Goal: Information Seeking & Learning: Learn about a topic

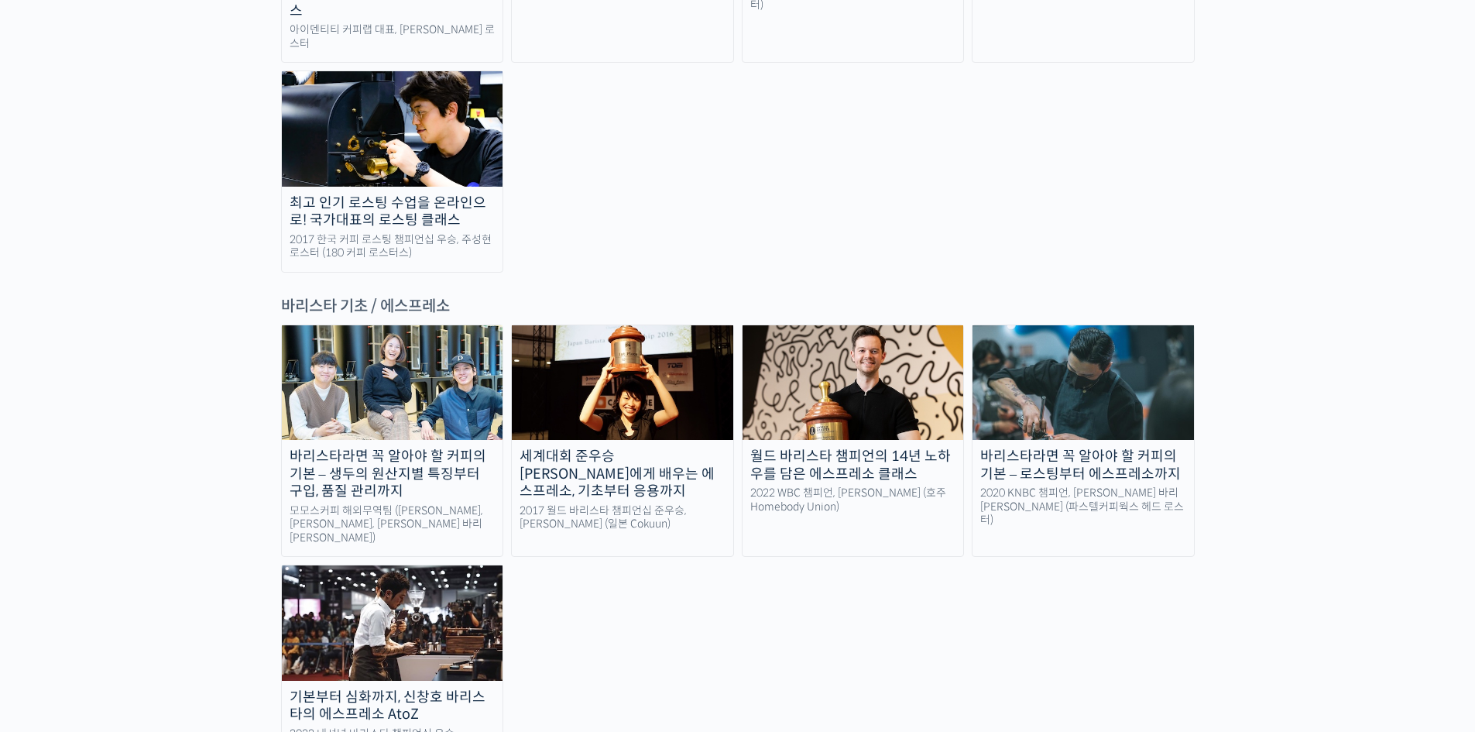
scroll to position [1858, 0]
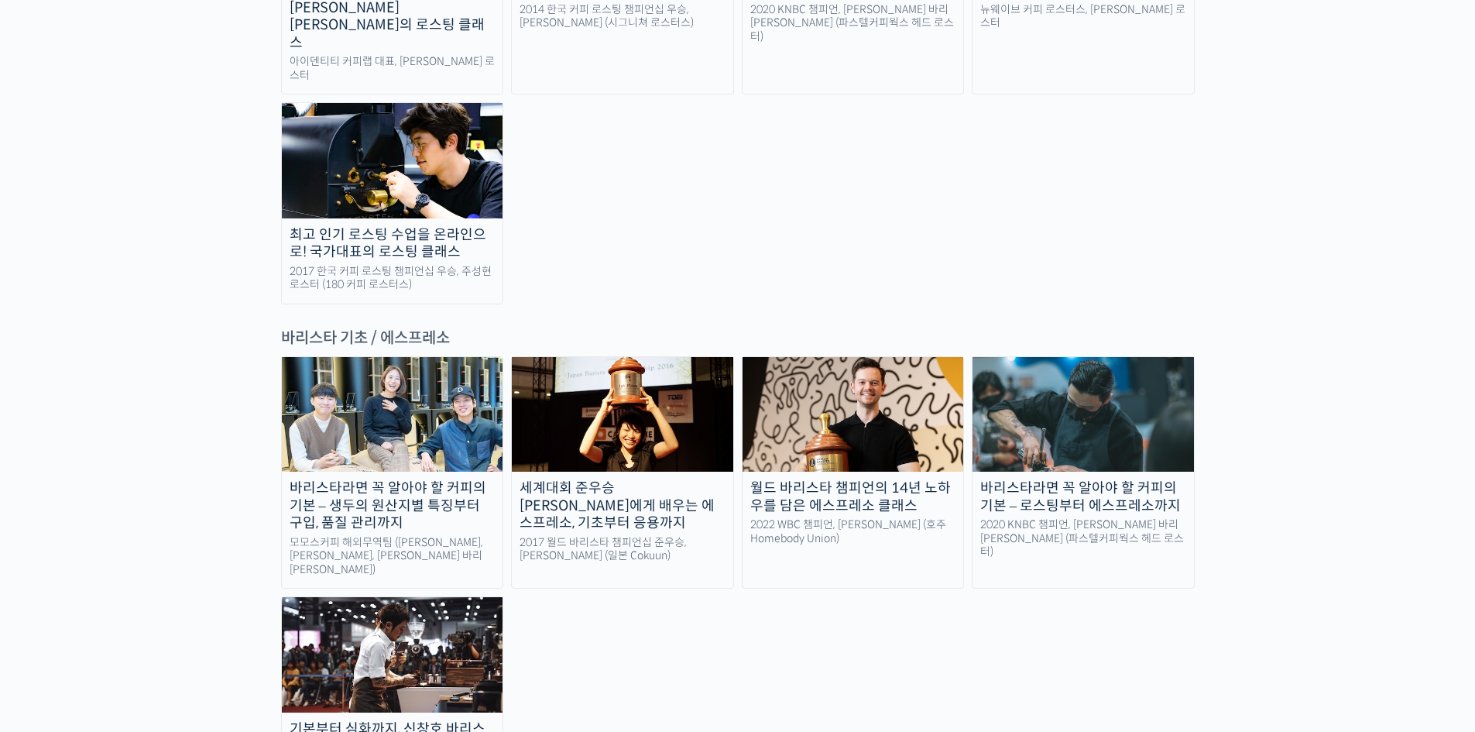
click at [711, 578] on div "바리스타라면 꼭 알아야 할 커피의 기본 – 생두의 원산지별 특징부터 구입, 품질 관리까지 모모스커피 해외무역팀 (전주연, 추경하, 김한중 바리…" at bounding box center [738, 583] width 914 height 455
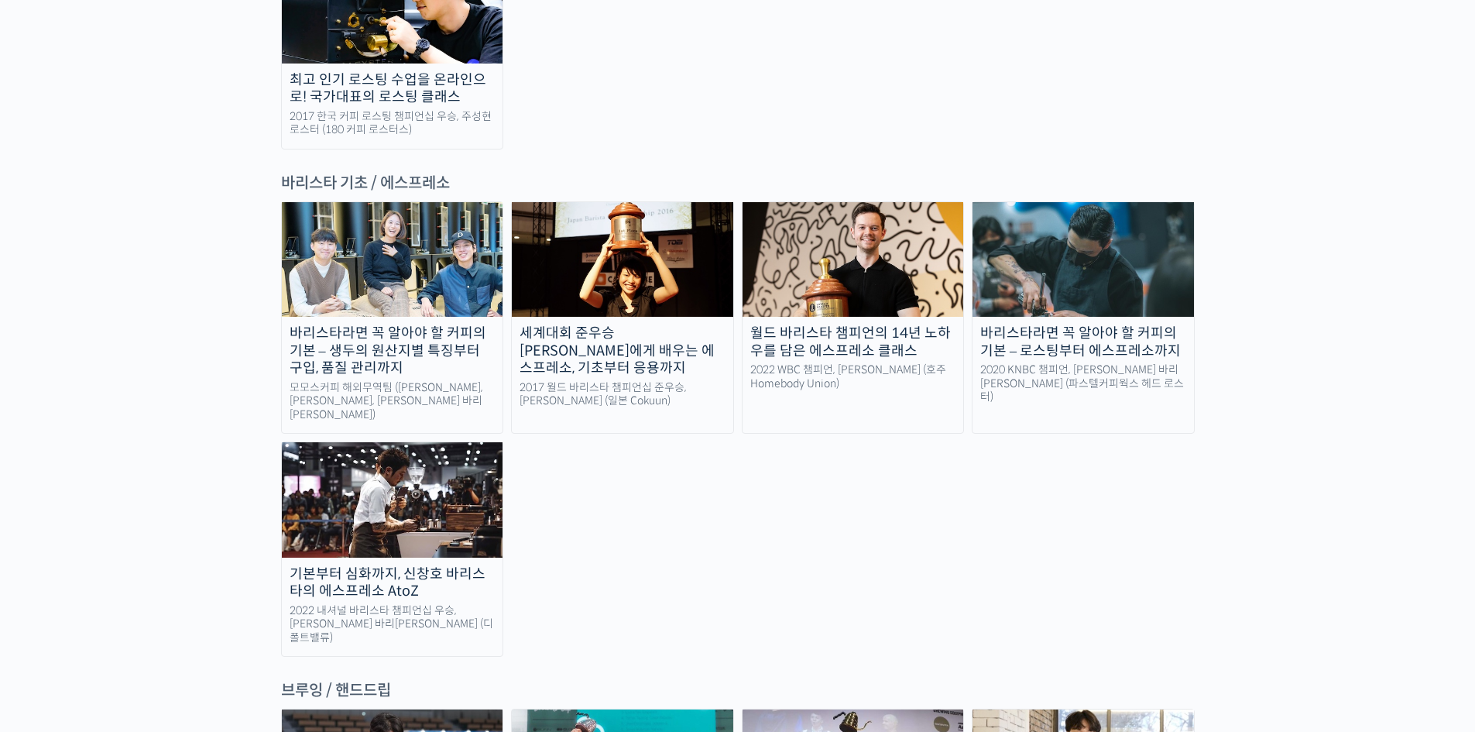
click at [390, 442] on img at bounding box center [392, 499] width 221 height 115
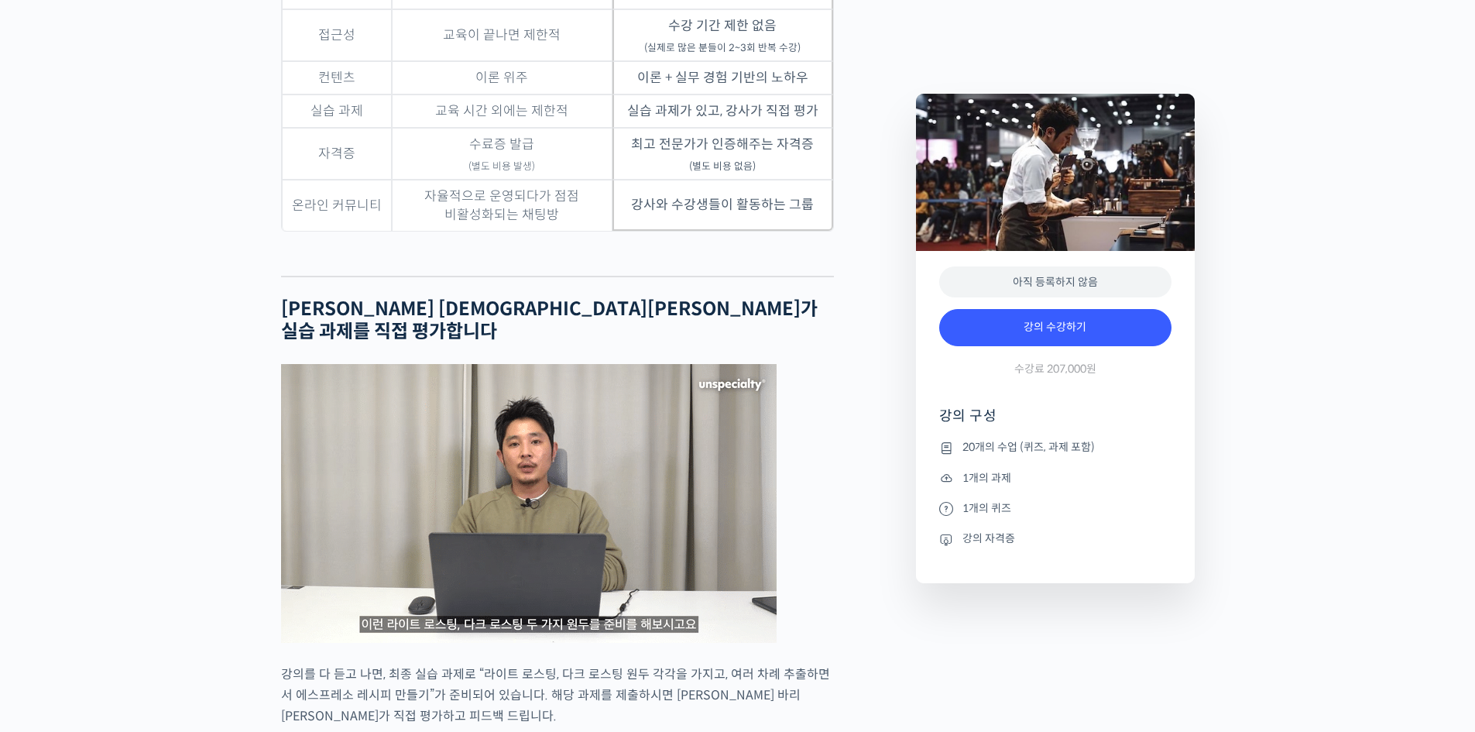
drag, startPoint x: 202, startPoint y: 475, endPoint x: 156, endPoint y: 389, distance: 97.3
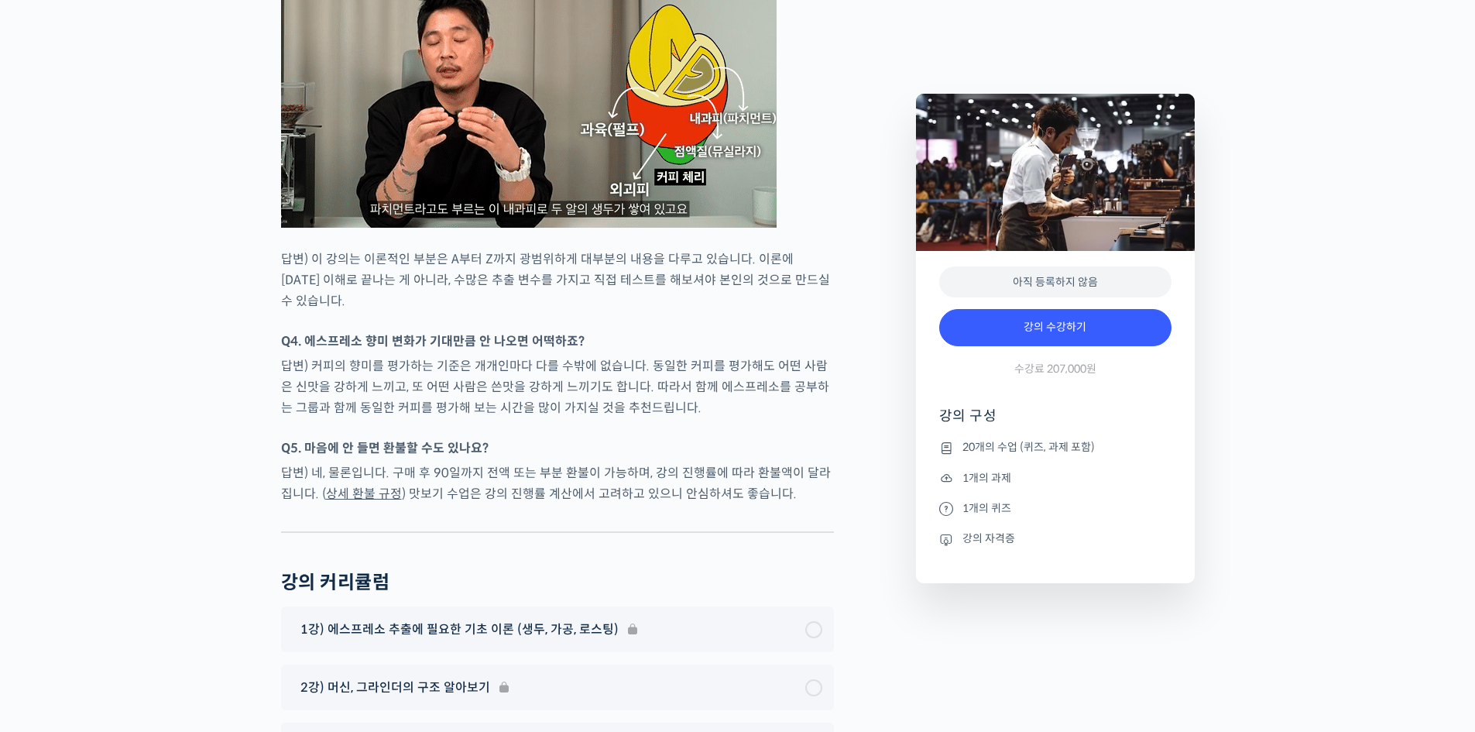
scroll to position [7897, 0]
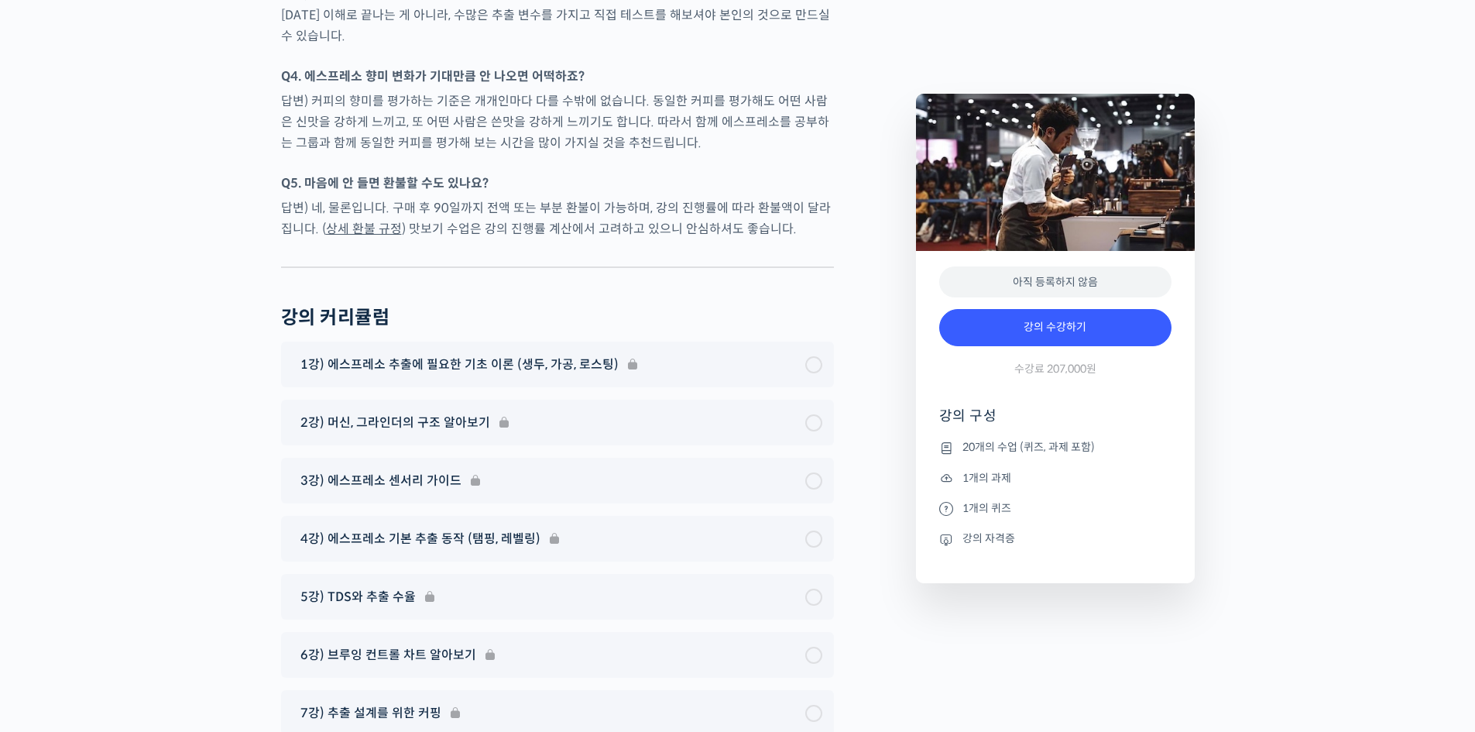
drag, startPoint x: 146, startPoint y: 458, endPoint x: 0, endPoint y: 362, distance: 174.4
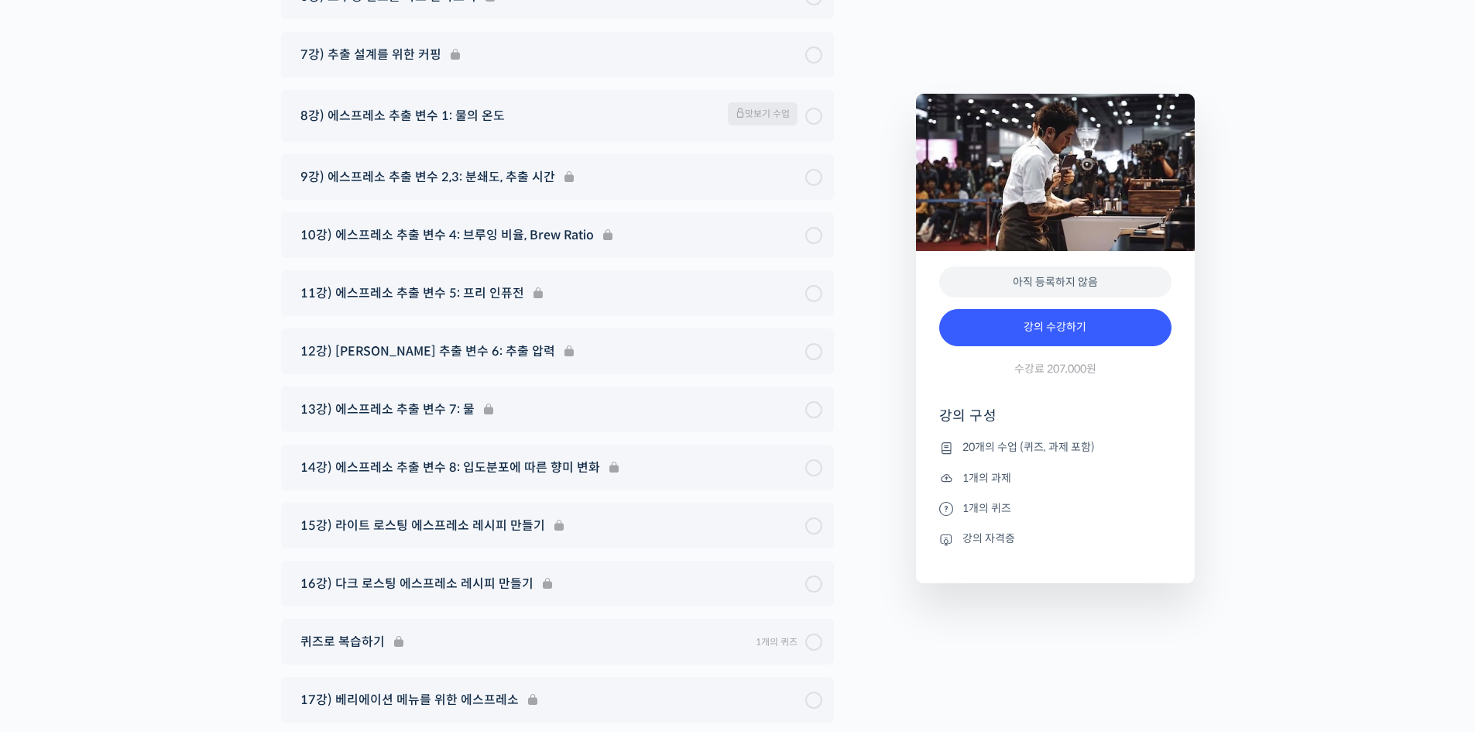
scroll to position [8593, 0]
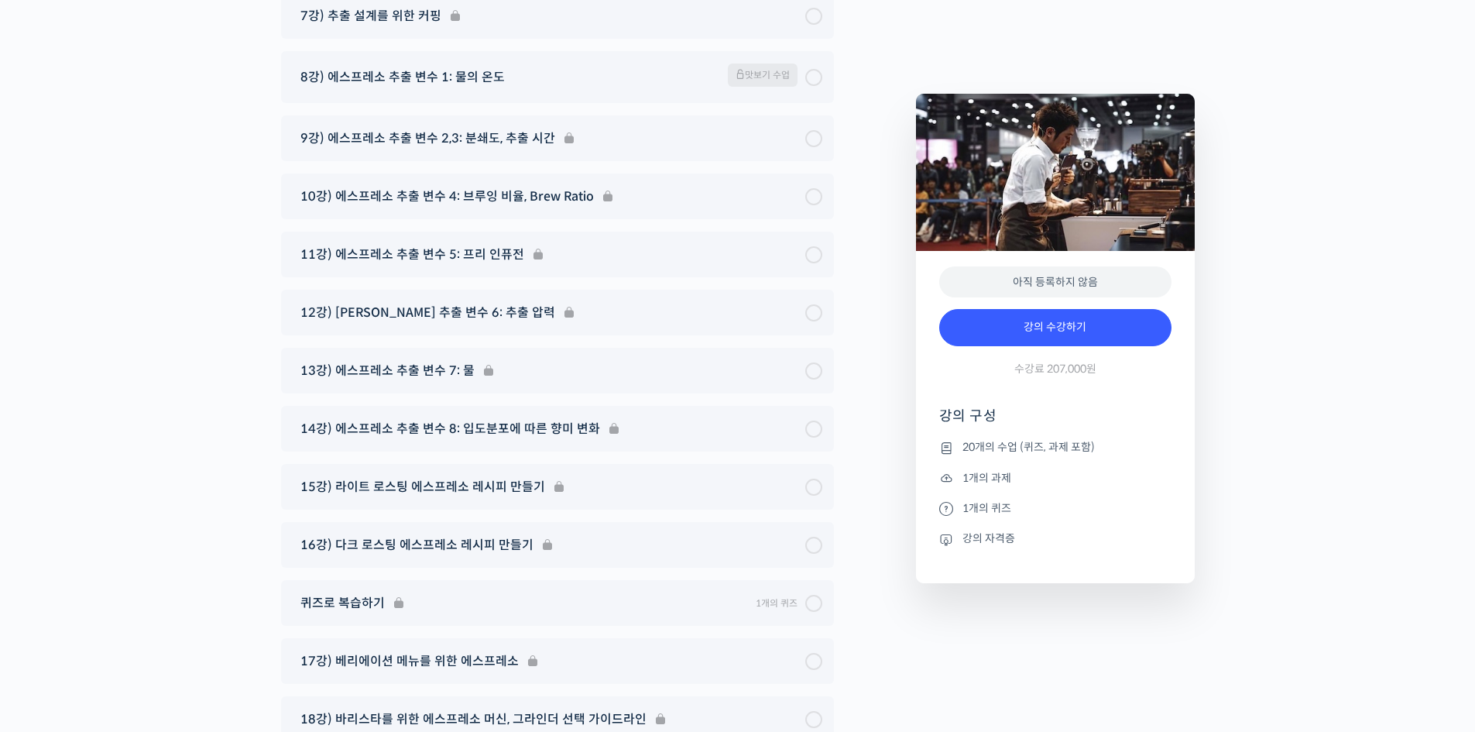
drag, startPoint x: 129, startPoint y: 390, endPoint x: 26, endPoint y: 378, distance: 103.7
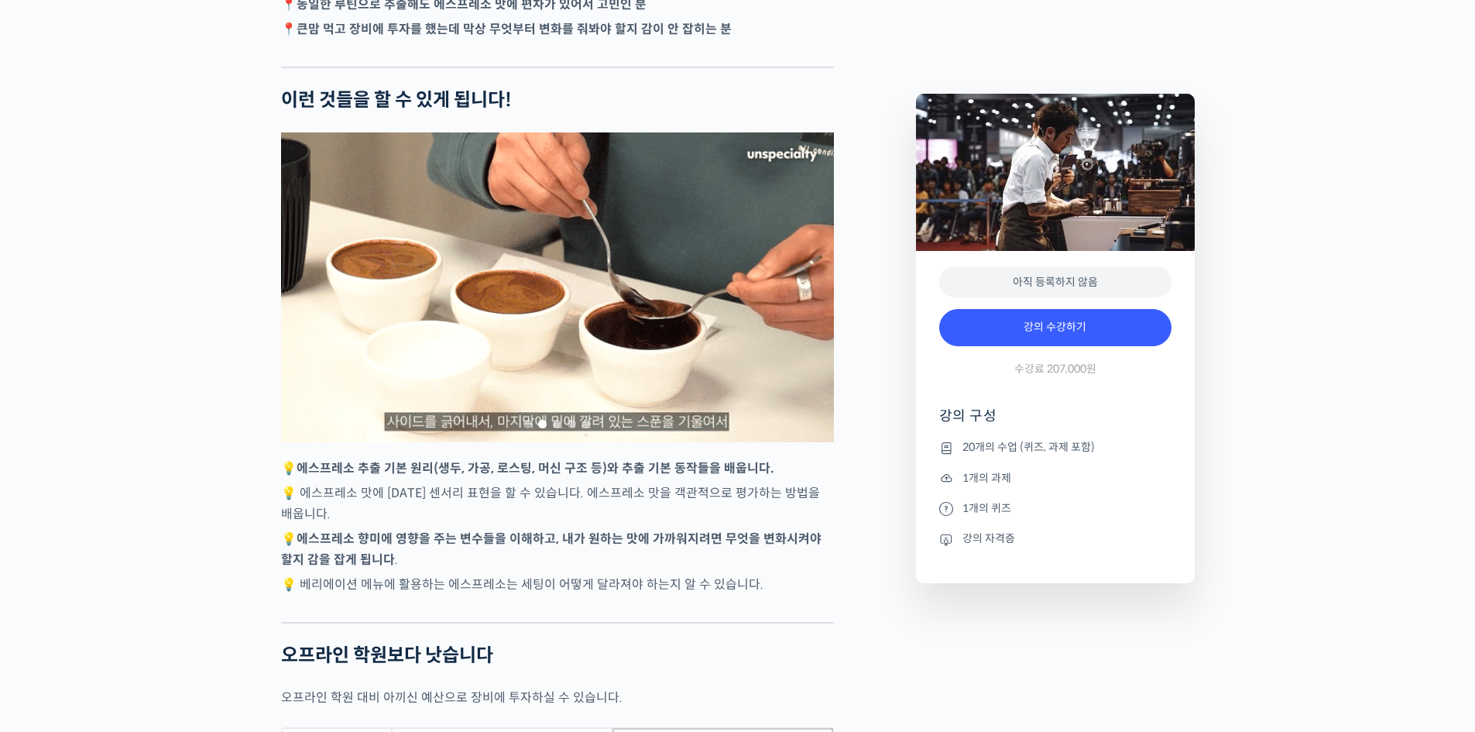
scroll to position [3277, 0]
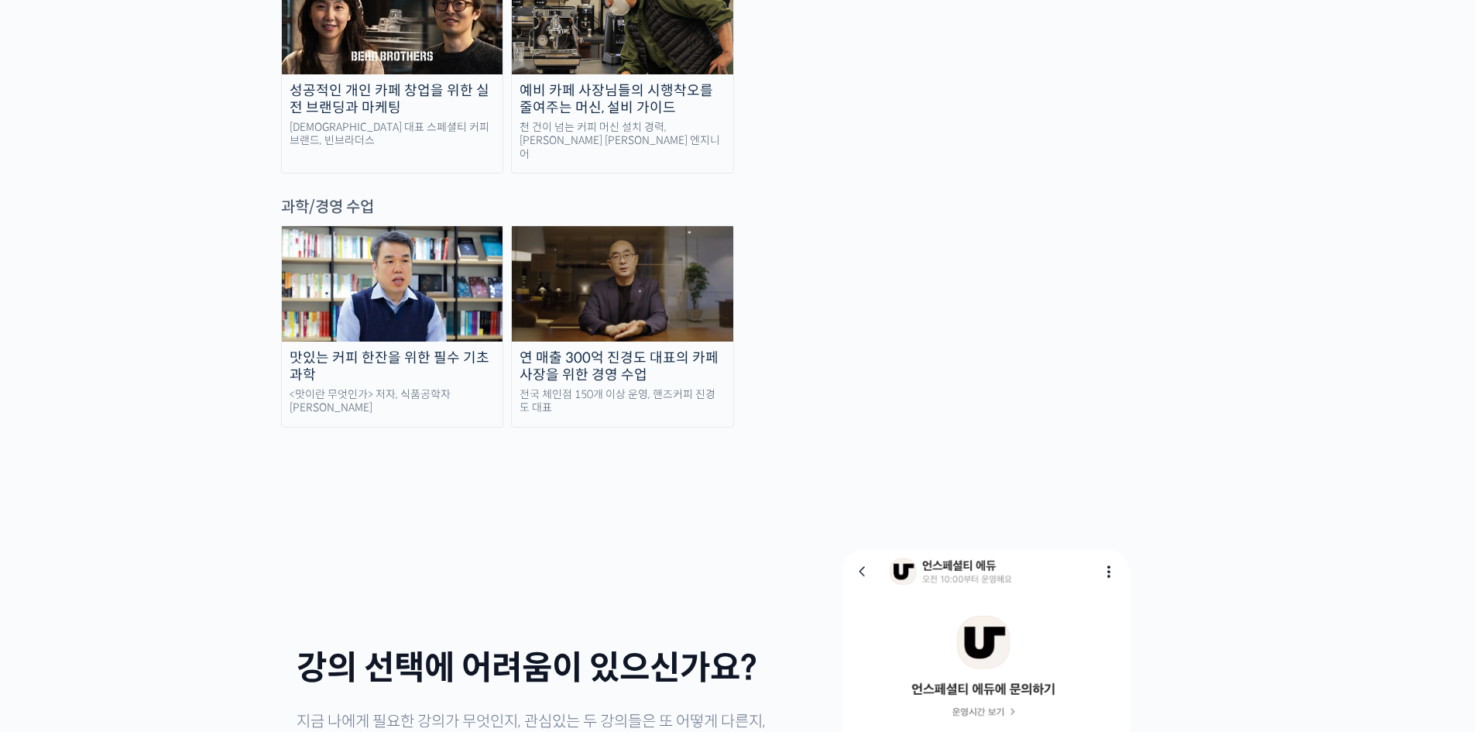
scroll to position [3716, 0]
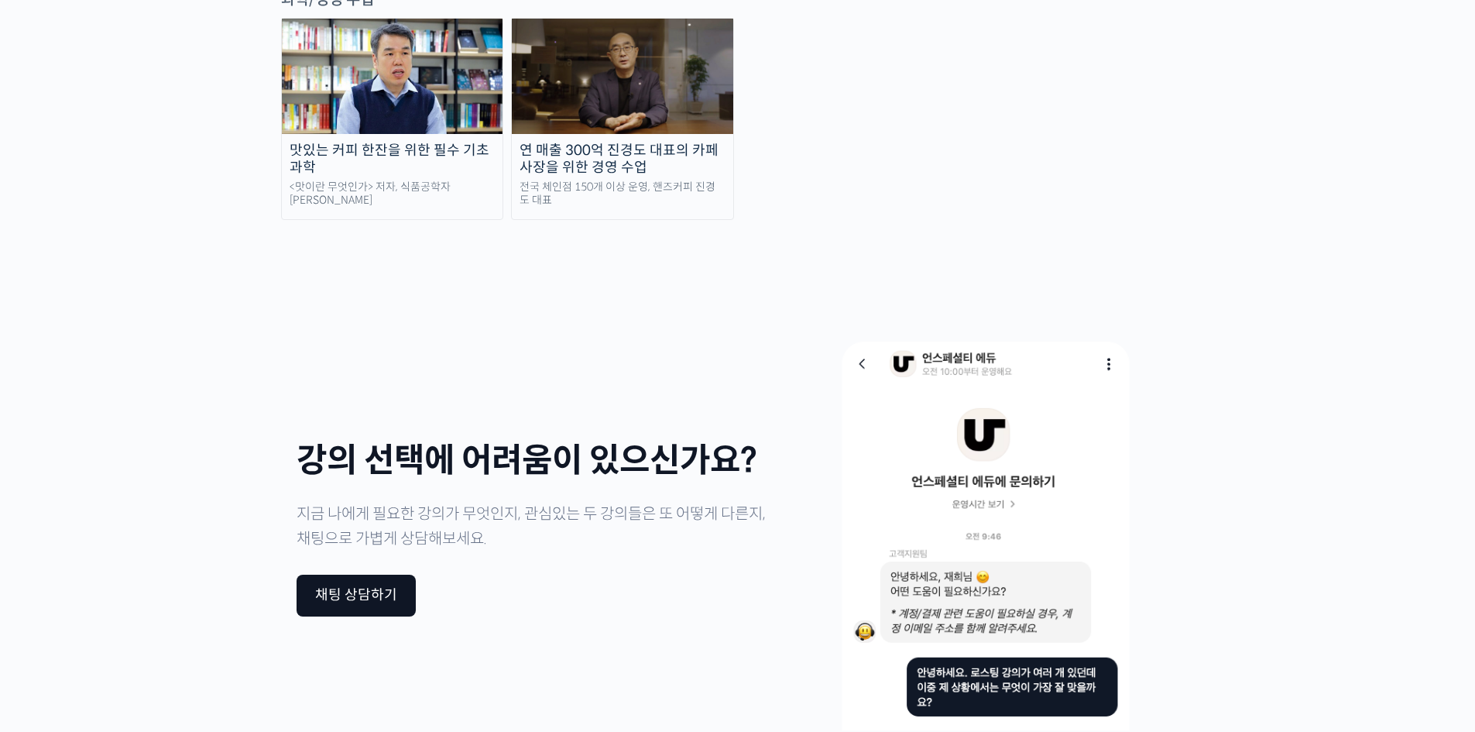
click at [222, 259] on div "Slide" at bounding box center [738, 529] width 1476 height 541
drag, startPoint x: 0, startPoint y: 347, endPoint x: 1007, endPoint y: 86, distance: 1040.5
click at [5, 345] on div "Slide" at bounding box center [738, 529] width 1476 height 541
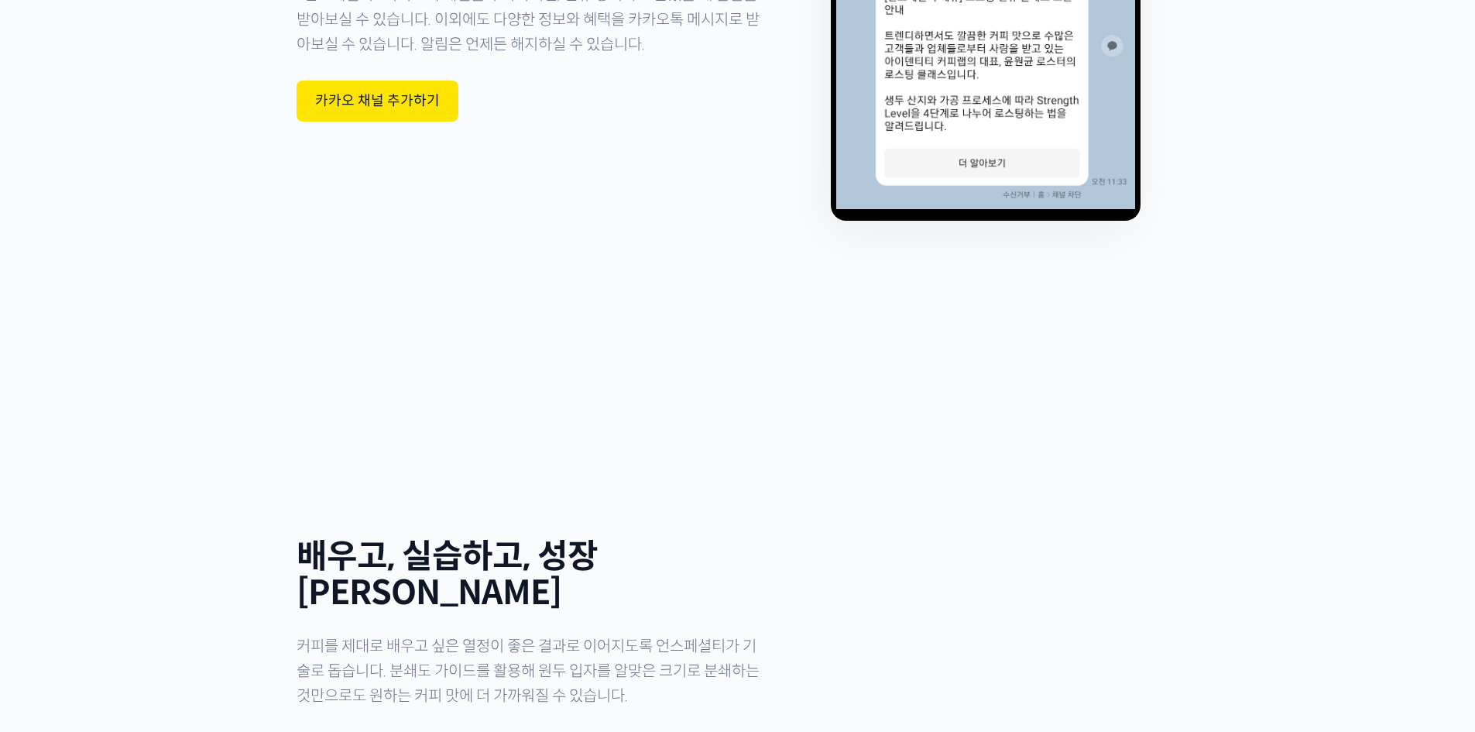
drag, startPoint x: 235, startPoint y: 356, endPoint x: 252, endPoint y: 283, distance: 74.7
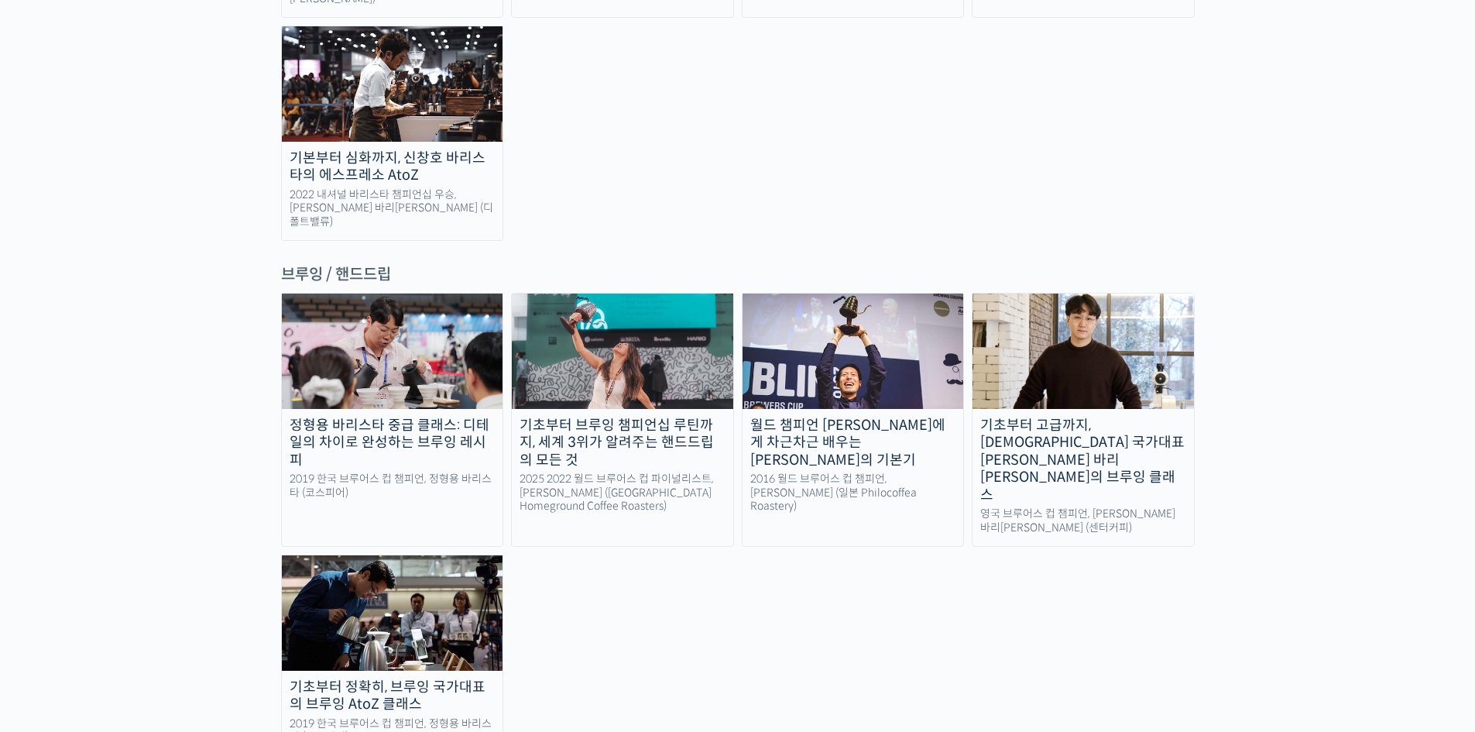
scroll to position [2245, 0]
